Goal: Task Accomplishment & Management: Complete application form

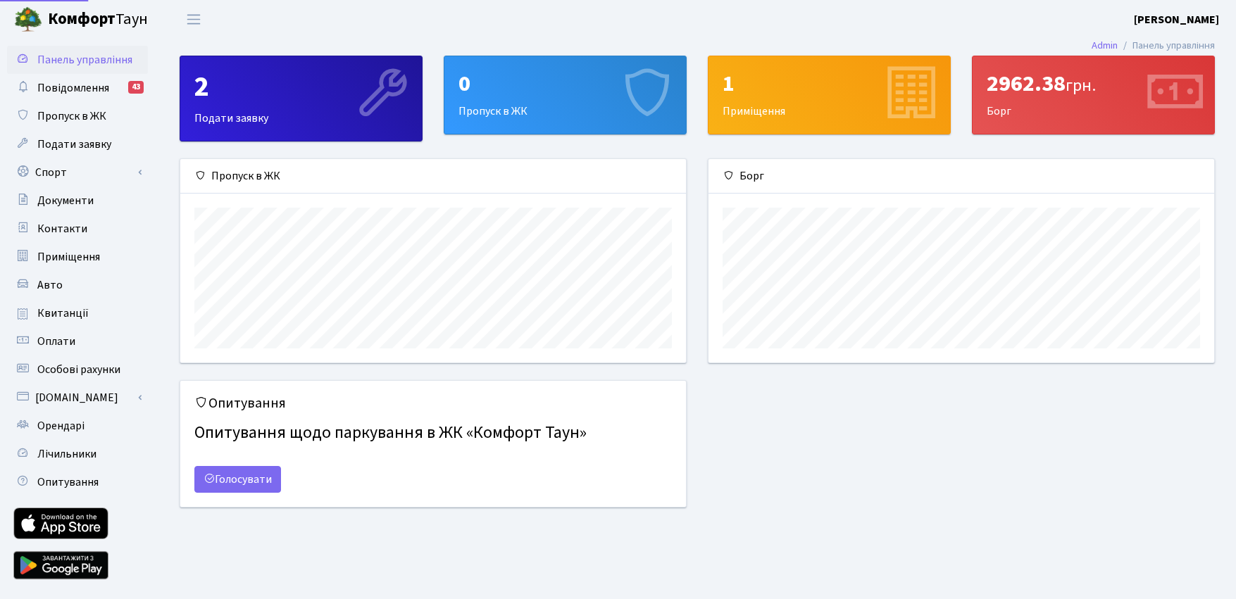
scroll to position [204, 506]
click at [75, 169] on link "Спорт" at bounding box center [77, 172] width 141 height 28
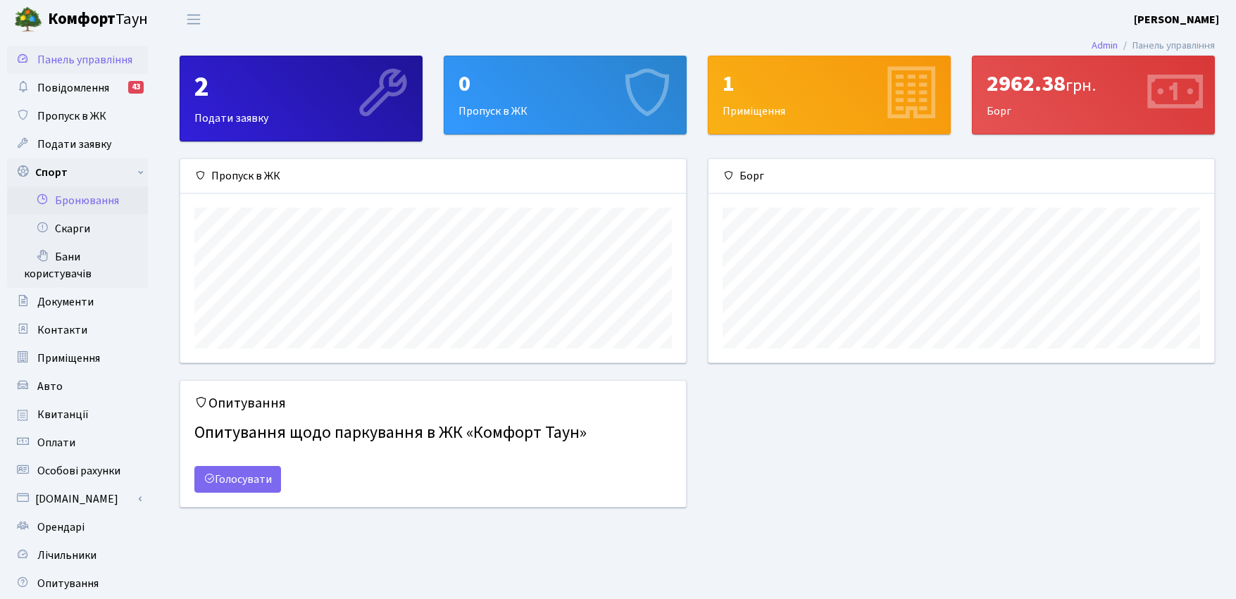
click at [88, 203] on link "Бронювання" at bounding box center [77, 201] width 141 height 28
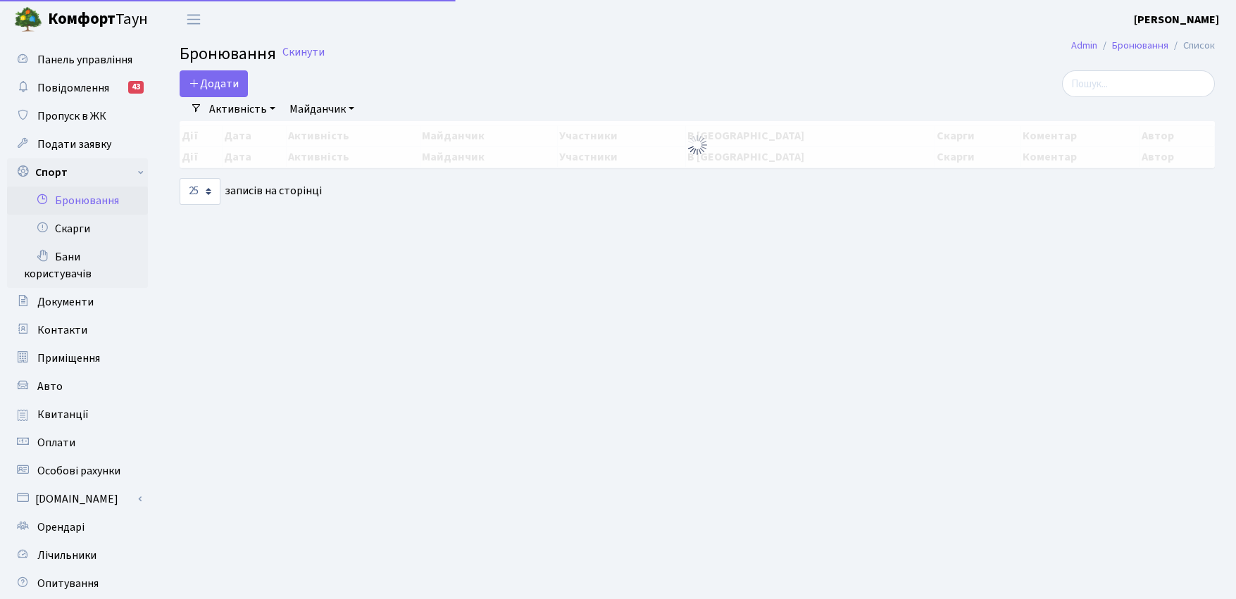
select select "25"
click at [206, 85] on button "Додати" at bounding box center [214, 83] width 68 height 27
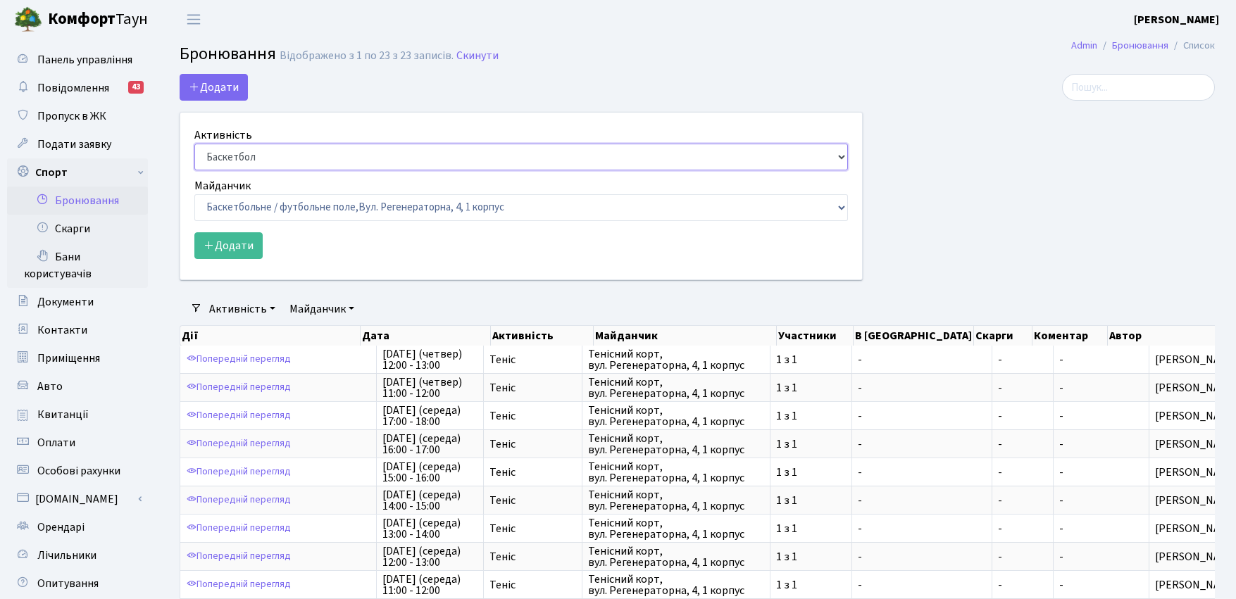
click at [249, 158] on select "Баскетбол Волейбол Йога Катання на роликах Настільний теніс Теніс Футбол Фітнес" at bounding box center [521, 157] width 654 height 27
select select "1"
click at [194, 144] on select "Баскетбол Волейбол Йога Катання на роликах Настільний теніс Теніс Футбол Фітнес" at bounding box center [521, 157] width 654 height 27
click at [248, 208] on select "Баскетбольне / футбольне поле, Вул. Регенераторна, 4, 1 корпус Баскетбольне пол…" at bounding box center [521, 207] width 654 height 27
select select "1"
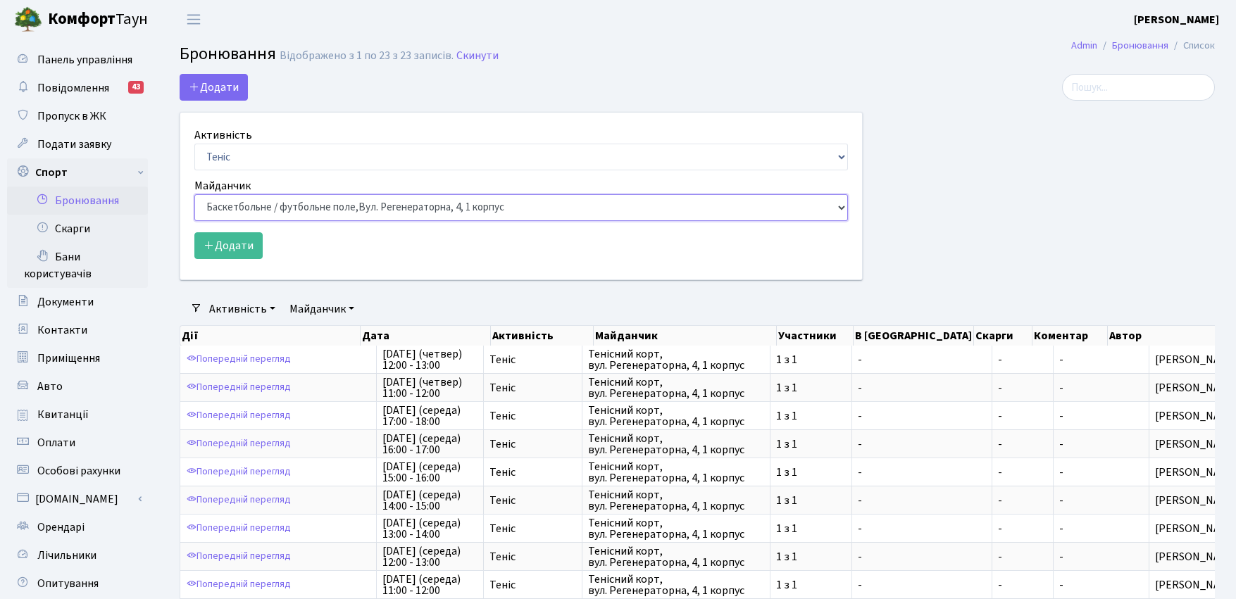
click at [194, 194] on select "Баскетбольне / футбольне поле, Вул. Регенераторна, 4, 1 корпус Баскетбольне пол…" at bounding box center [521, 207] width 654 height 27
click at [233, 244] on button "Додати" at bounding box center [228, 245] width 68 height 27
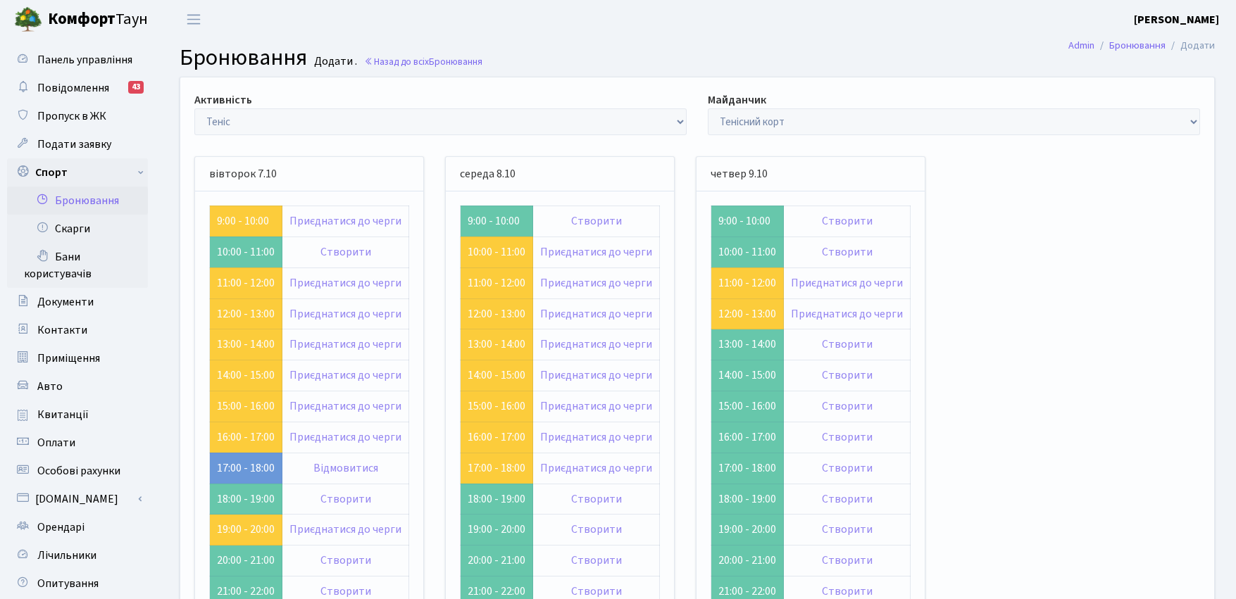
scroll to position [173, 0]
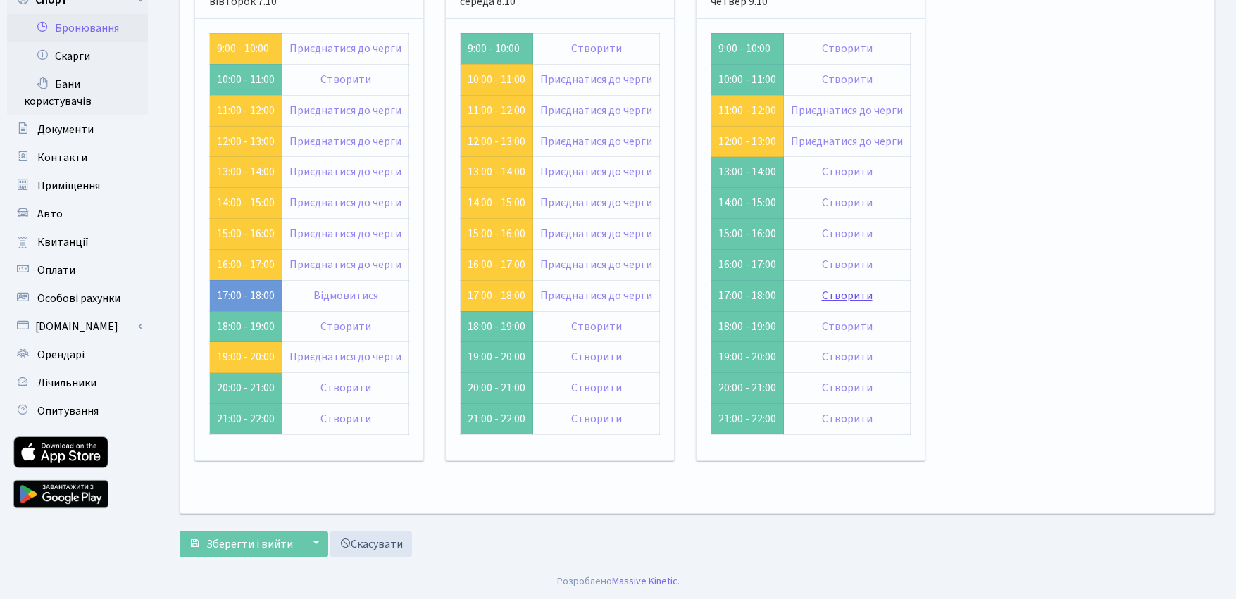
click at [840, 294] on link "Створити" at bounding box center [847, 295] width 51 height 15
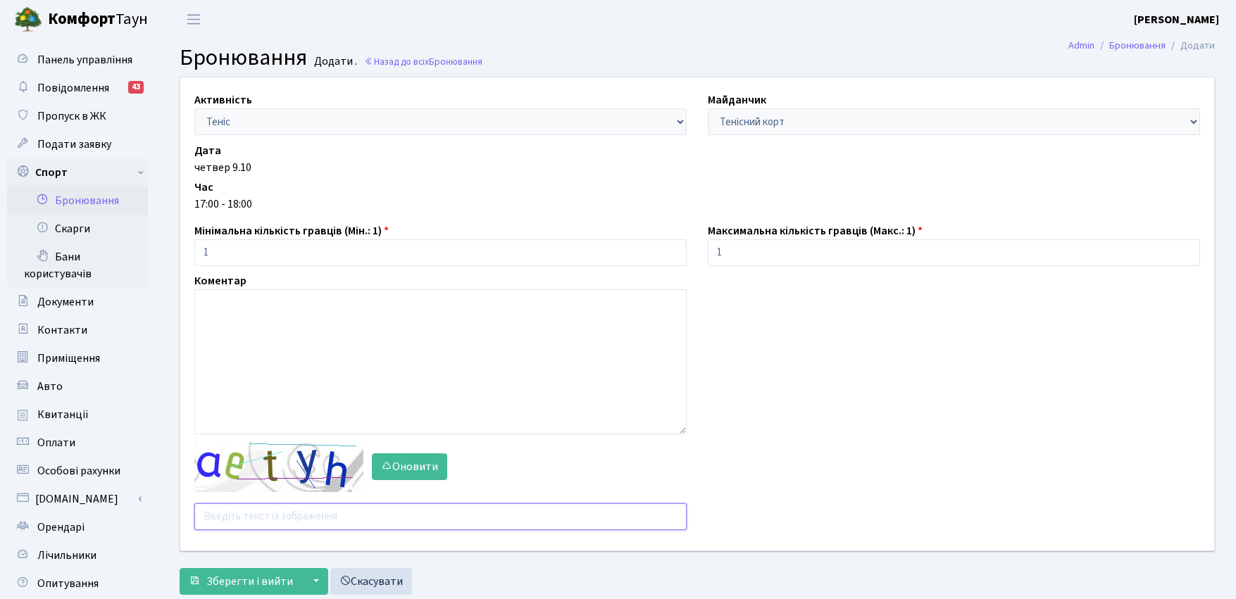
click at [228, 519] on input "text" at bounding box center [440, 517] width 492 height 27
type input "emhxh"
click at [180, 568] on button "Зберегти і вийти" at bounding box center [241, 581] width 123 height 27
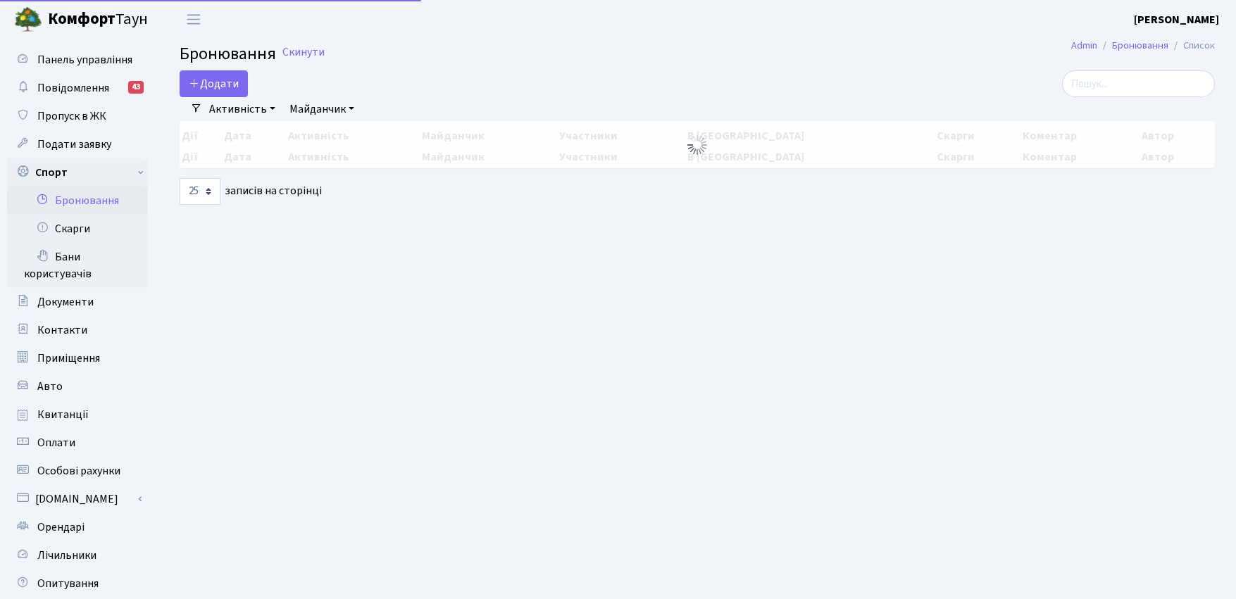
select select "25"
